Goal: Check status: Check status

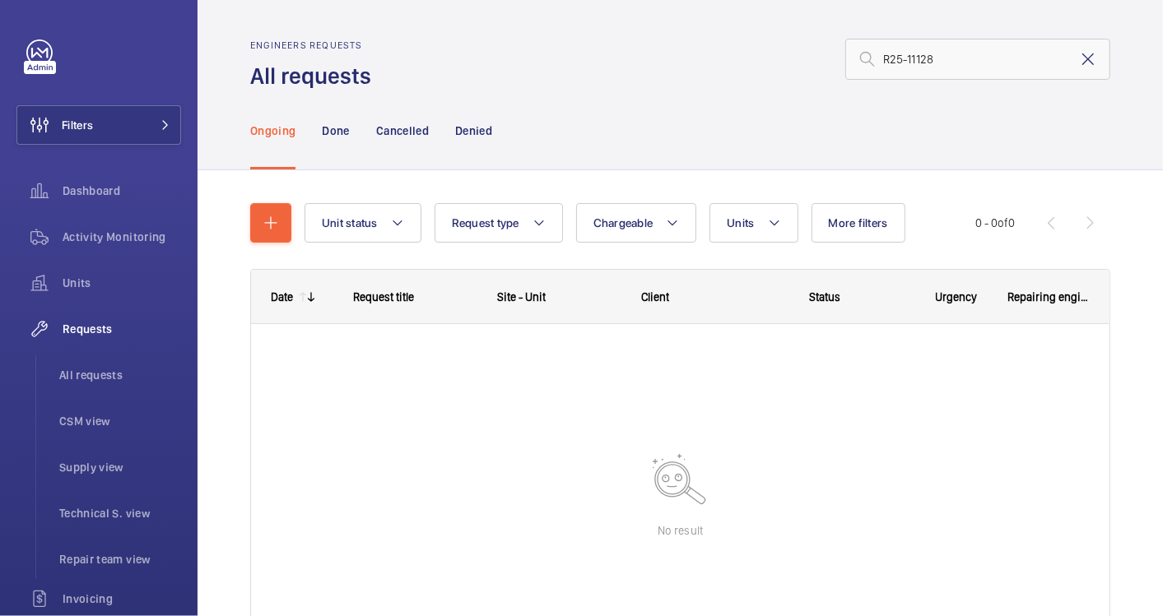
click at [1078, 59] on mat-icon at bounding box center [1088, 59] width 20 height 20
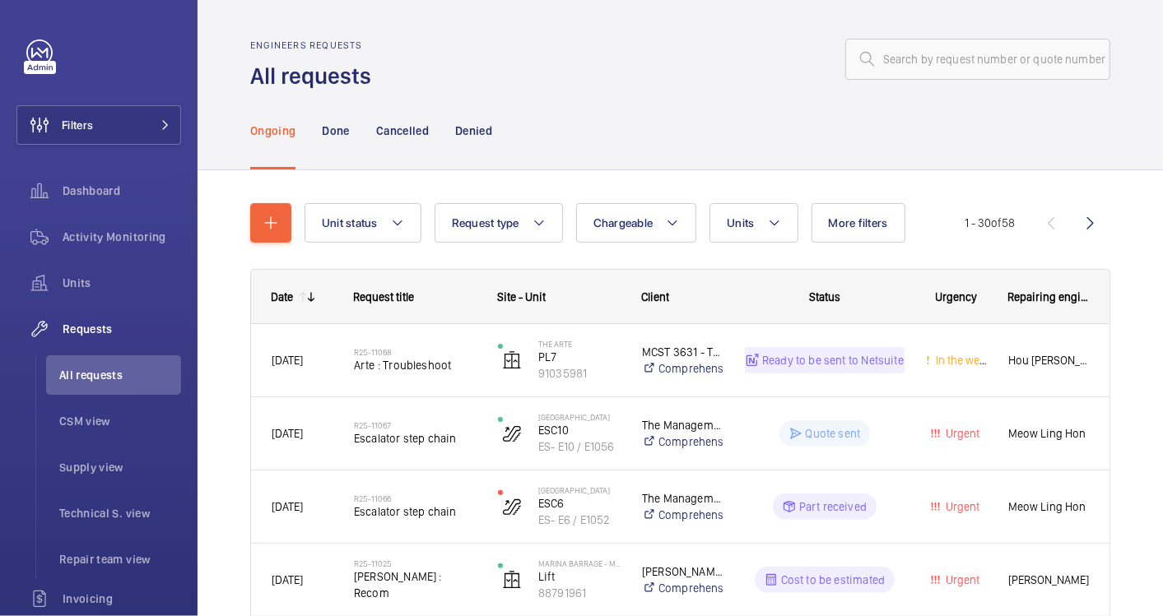
click at [681, 123] on div "Ongoing Done Cancelled Denied" at bounding box center [680, 130] width 860 height 78
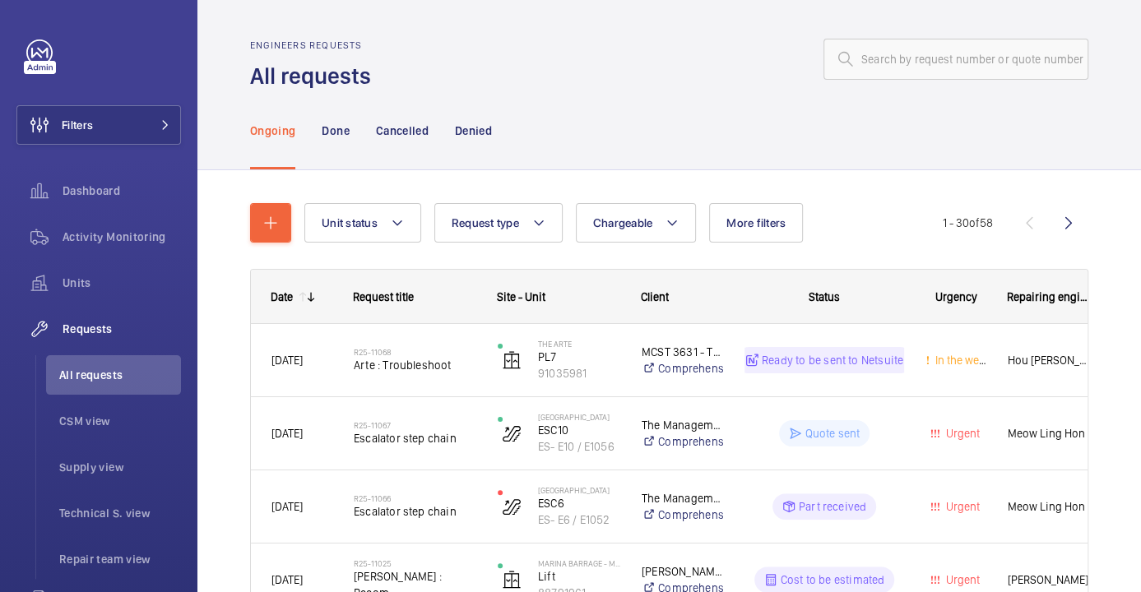
drag, startPoint x: 644, startPoint y: 30, endPoint x: 392, endPoint y: -64, distance: 268.7
click at [392, 0] on html "Filters Dashboard Activity Monitoring Units Requests All requests CSM view Supp…" at bounding box center [570, 296] width 1141 height 592
drag, startPoint x: 751, startPoint y: 62, endPoint x: 454, endPoint y: -2, distance: 303.7
click at [454, 0] on html "Filters Dashboard Activity Monitoring Units Requests All requests CSM view Supp…" at bounding box center [570, 296] width 1141 height 592
drag, startPoint x: 684, startPoint y: 146, endPoint x: 269, endPoint y: 92, distance: 418.1
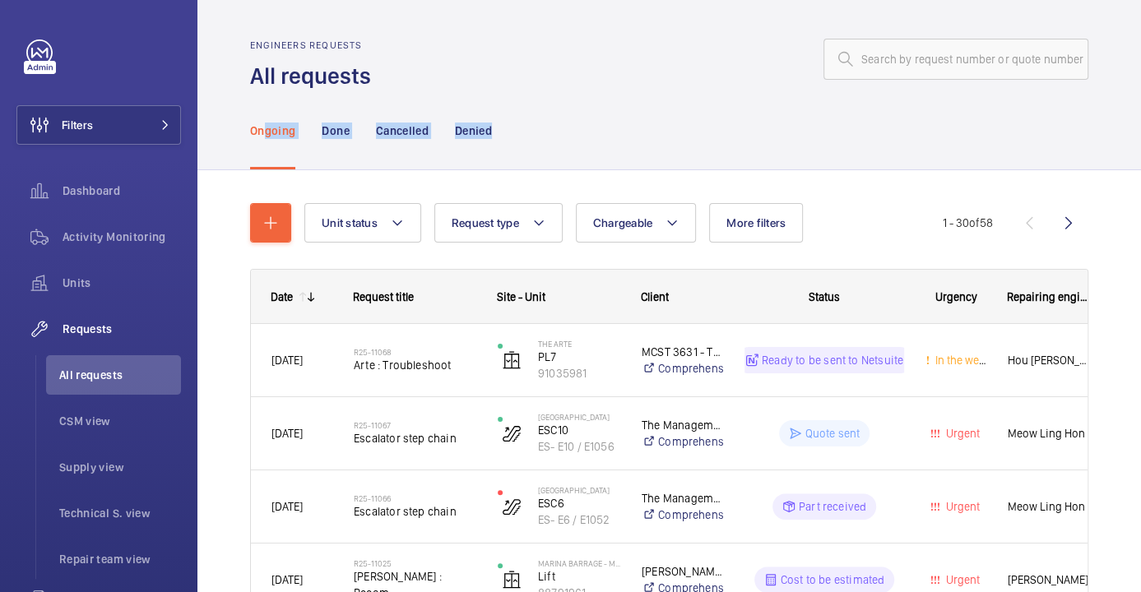
click at [269, 92] on div "Ongoing Done Cancelled Denied" at bounding box center [669, 130] width 838 height 78
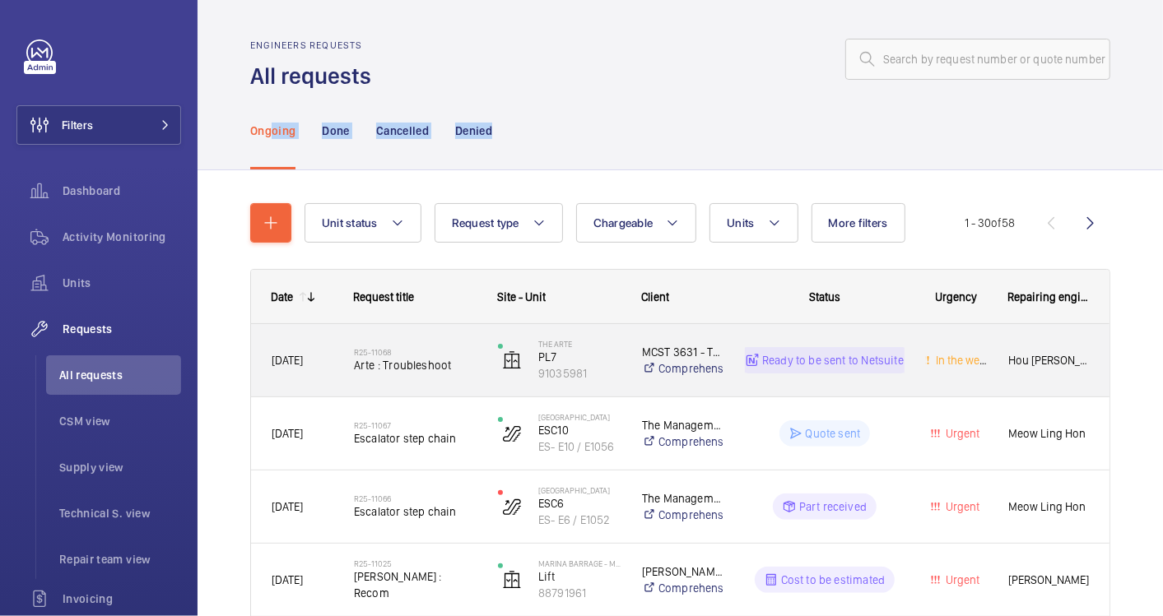
click at [309, 348] on div "[DATE]" at bounding box center [292, 360] width 81 height 51
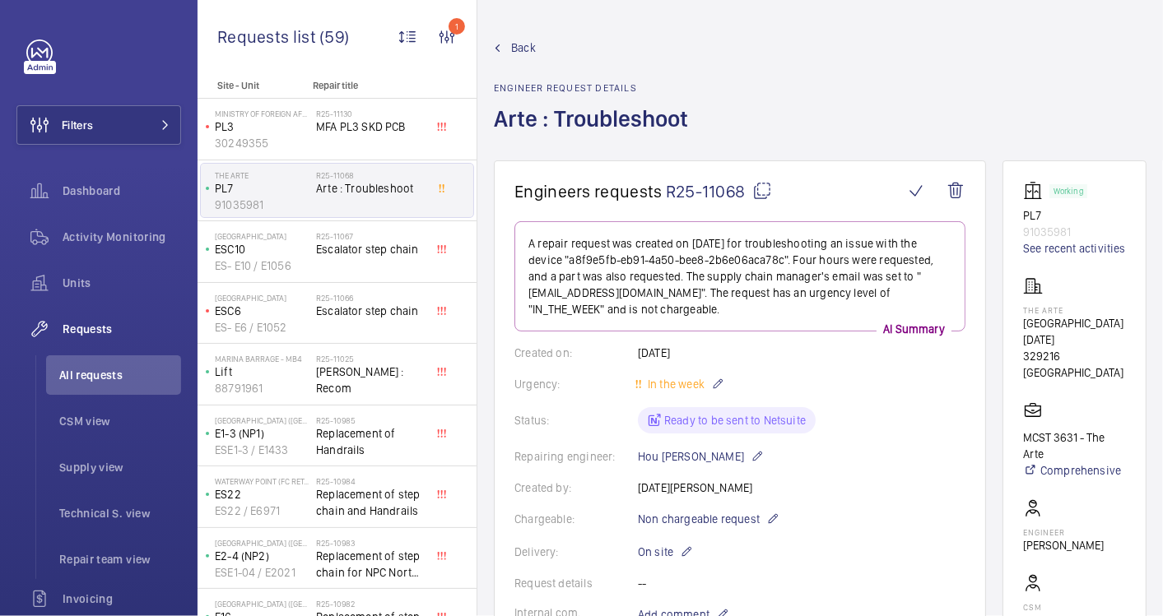
click at [526, 37] on wm-front-admin-header "Back Engineer request details Arte : Troubleshoot" at bounding box center [819, 80] width 685 height 160
click at [524, 49] on span "Back" at bounding box center [523, 47] width 25 height 16
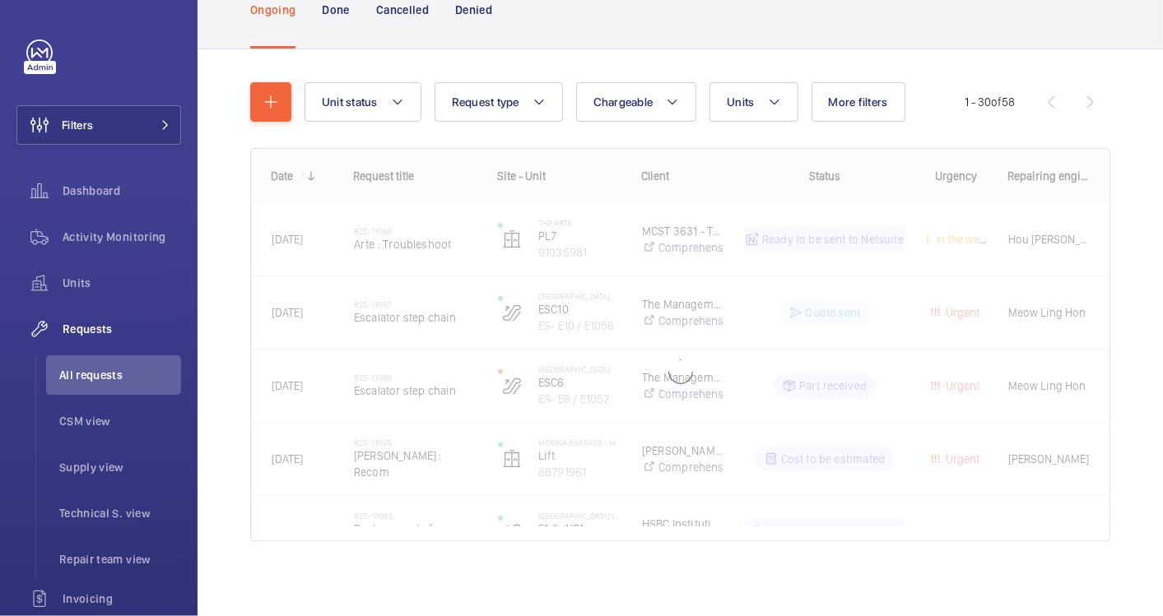
scroll to position [124, 0]
